Goal: Entertainment & Leisure: Consume media (video, audio)

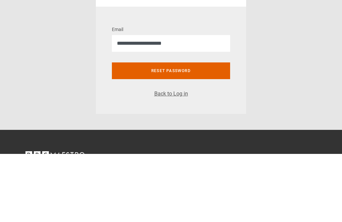
scroll to position [68, 0]
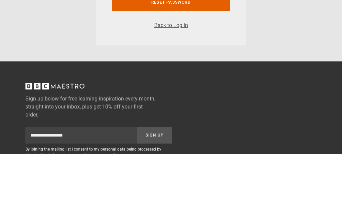
type input "**********"
click at [190, 72] on button "Reset password" at bounding box center [171, 70] width 118 height 17
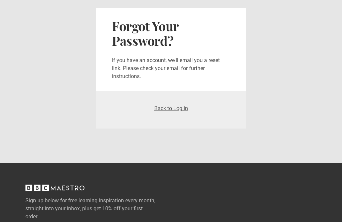
click at [169, 111] on link "Back to Log in" at bounding box center [171, 108] width 34 height 6
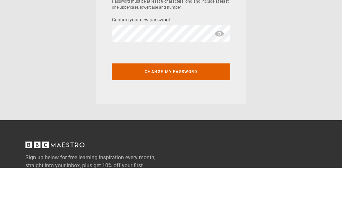
click at [222, 44] on span "show password" at bounding box center [219, 43] width 11 height 17
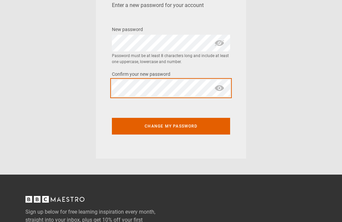
scroll to position [54, 0]
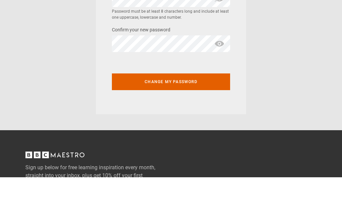
click at [222, 80] on span "show password" at bounding box center [219, 88] width 11 height 17
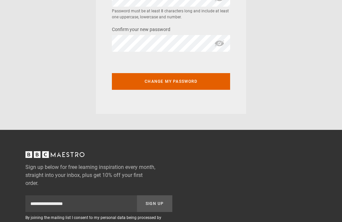
click at [198, 82] on button "Change my password" at bounding box center [171, 81] width 118 height 17
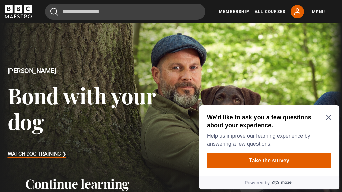
click at [329, 116] on icon "Close Maze Prompt" at bounding box center [328, 117] width 5 height 5
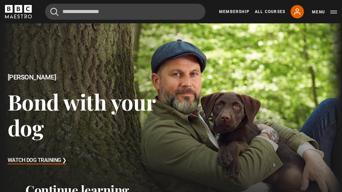
click at [25, 72] on div "Steve Mann Bond with your dog Watch Dog Training ❯" at bounding box center [85, 119] width 171 height 192
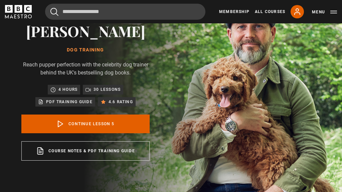
scroll to position [31, 0]
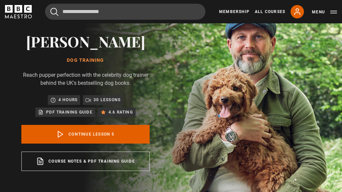
click at [105, 98] on div "30 lessons" at bounding box center [103, 99] width 40 height 9
click at [90, 63] on h1 "Dog Training" at bounding box center [85, 60] width 128 height 5
click at [99, 139] on link "Continue lesson 5" at bounding box center [85, 134] width 128 height 19
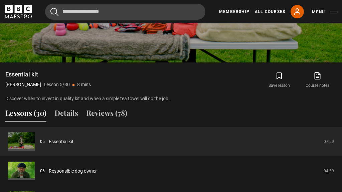
scroll to position [491, 0]
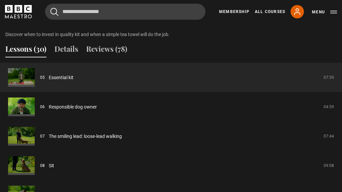
click at [49, 167] on link "Sit" at bounding box center [51, 165] width 5 height 7
click at [52, 169] on link "Sit" at bounding box center [51, 165] width 5 height 7
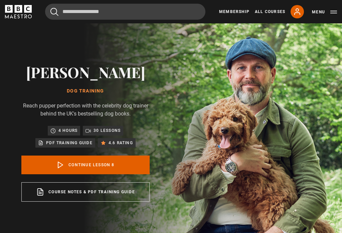
click at [114, 170] on link "Continue lesson 8" at bounding box center [85, 165] width 128 height 19
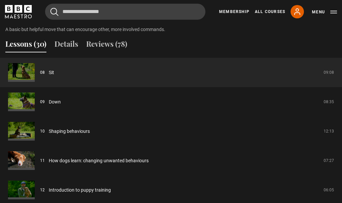
scroll to position [488, 0]
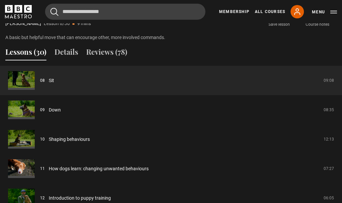
click at [49, 84] on link "Sit" at bounding box center [51, 80] width 5 height 7
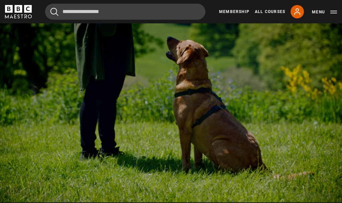
scroll to position [287, 0]
